Goal: Transaction & Acquisition: Book appointment/travel/reservation

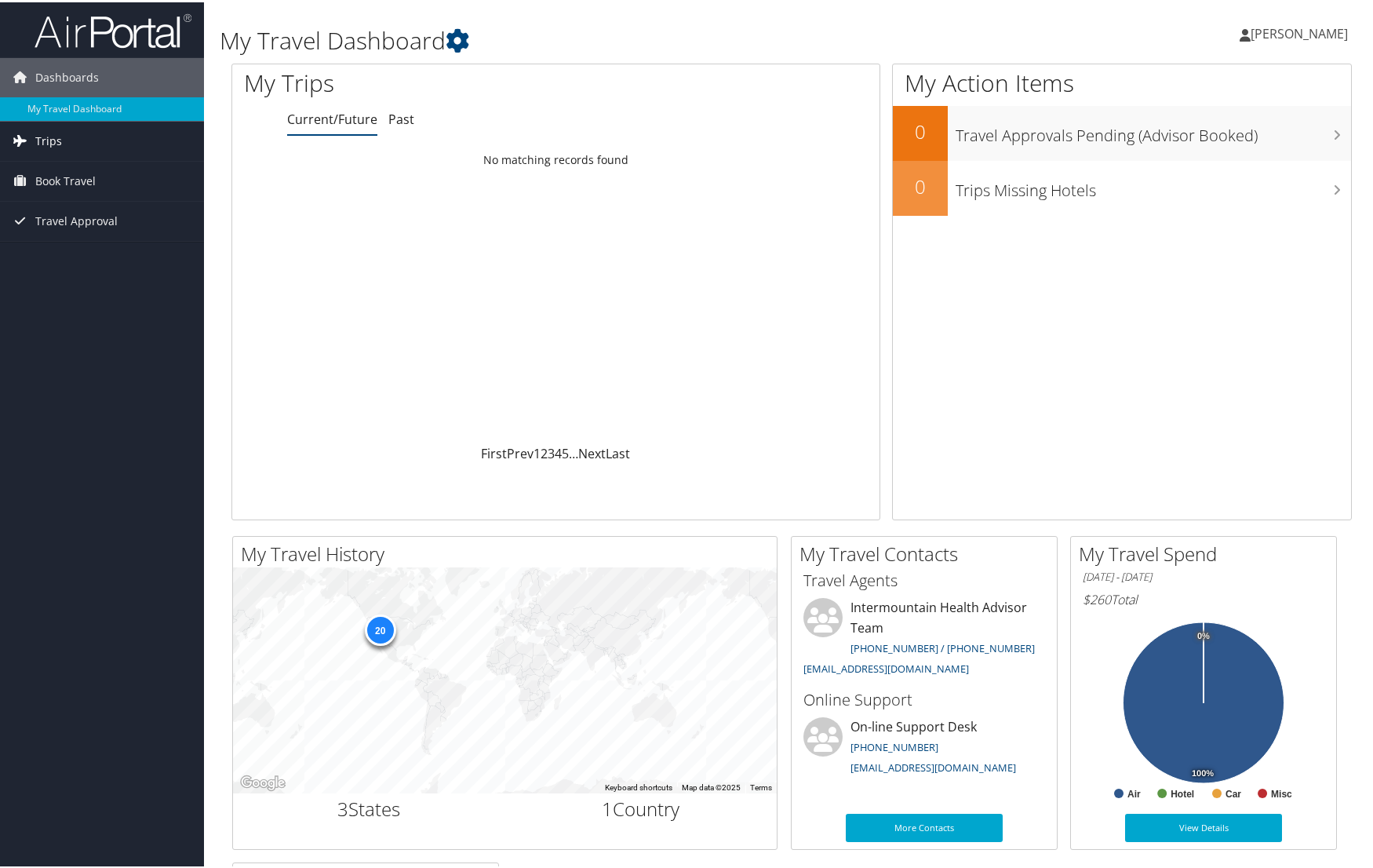
click at [47, 140] on span "Trips" at bounding box center [48, 139] width 26 height 40
click at [82, 248] on span "Book Travel" at bounding box center [65, 249] width 61 height 40
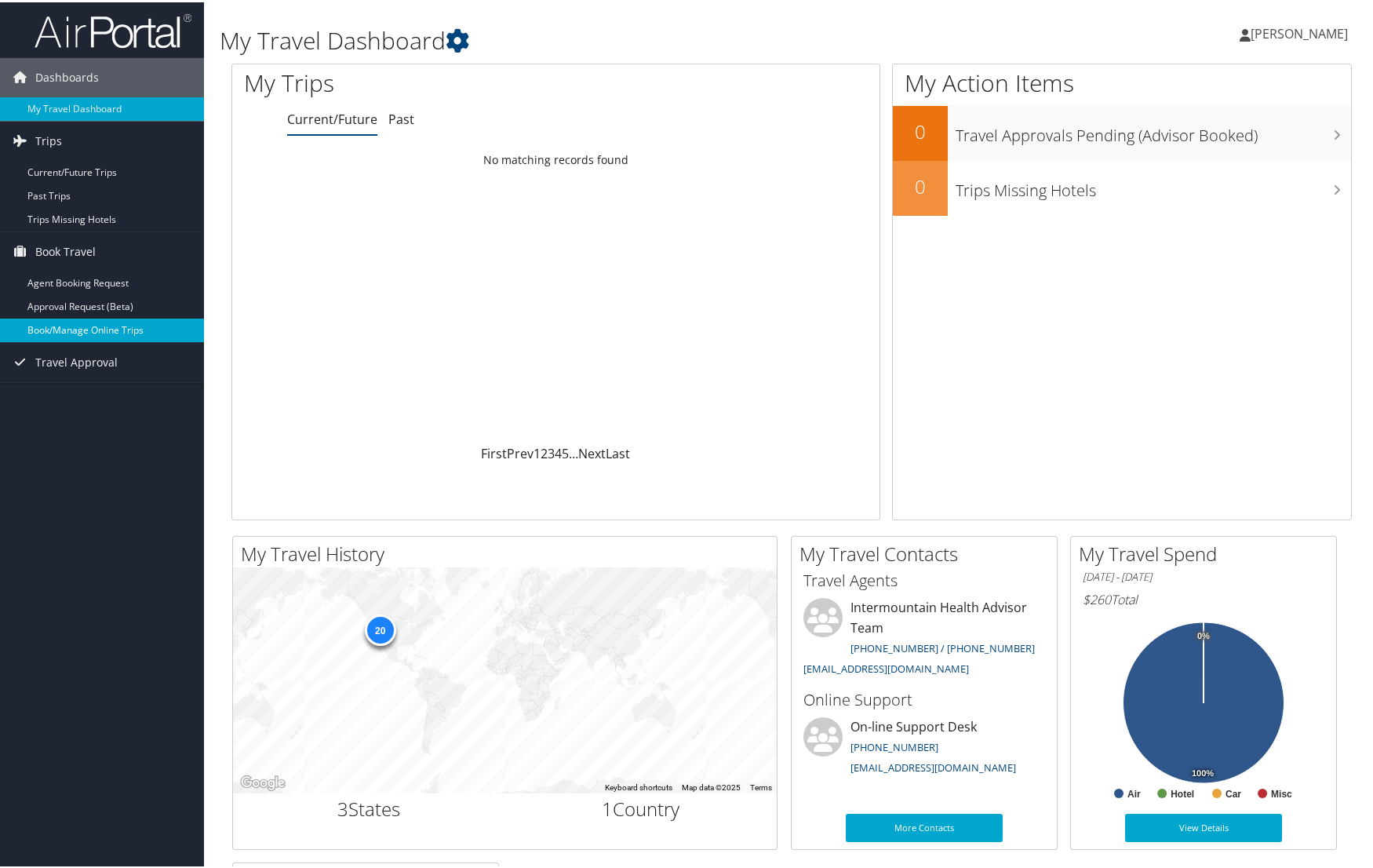
click at [66, 325] on link "Book/Manage Online Trips" at bounding box center [102, 328] width 204 height 24
